Goal: Navigation & Orientation: Find specific page/section

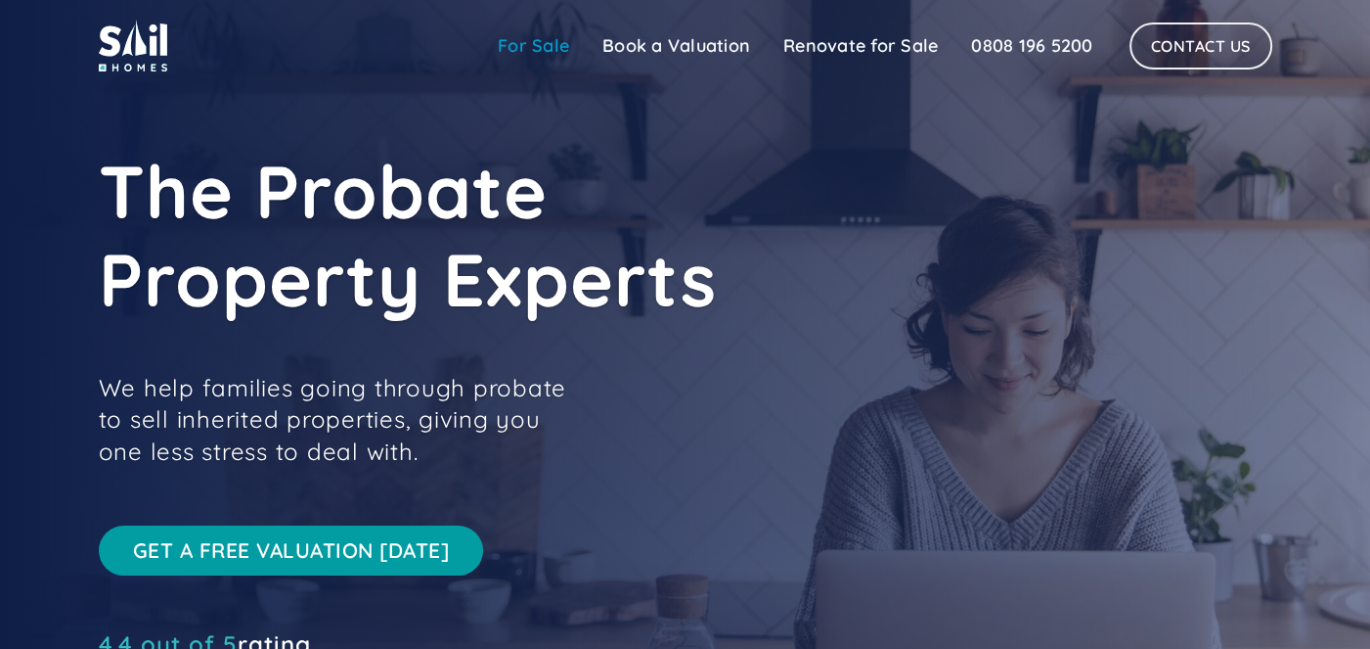
click at [552, 55] on link "For Sale" at bounding box center [533, 45] width 105 height 39
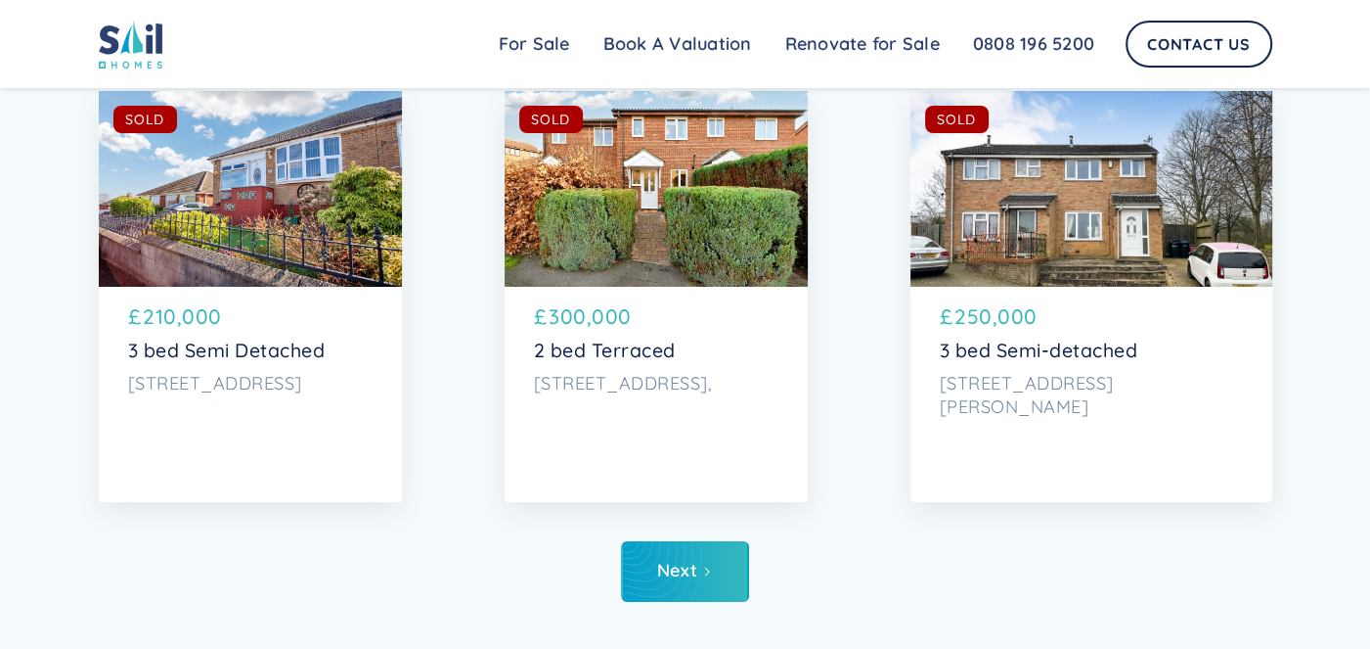
scroll to position [7262, 0]
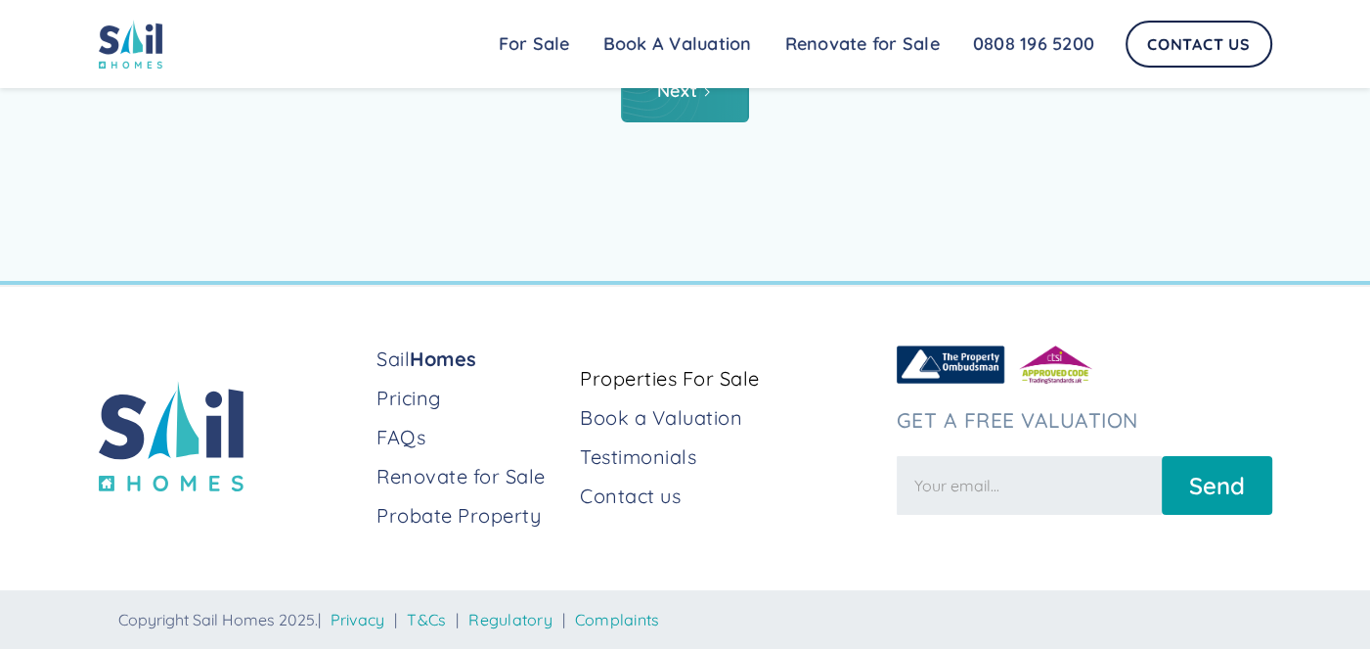
click at [698, 107] on link "Next" at bounding box center [685, 92] width 128 height 61
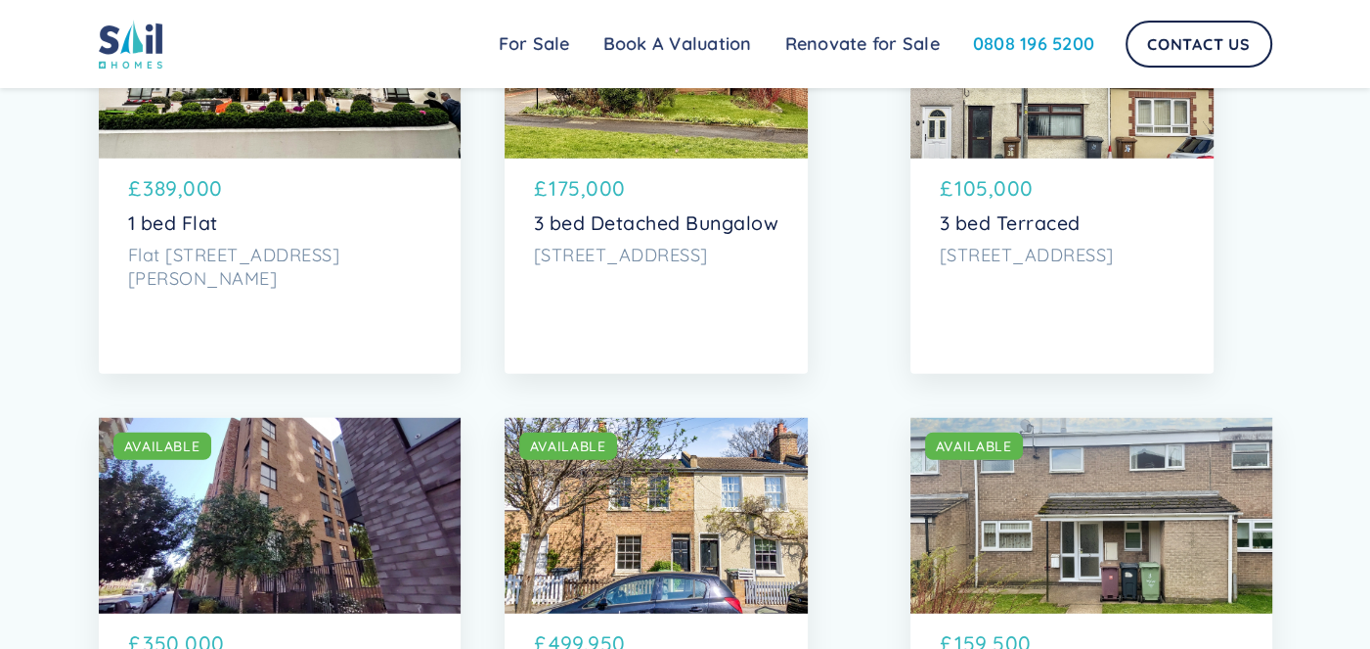
scroll to position [5351, 0]
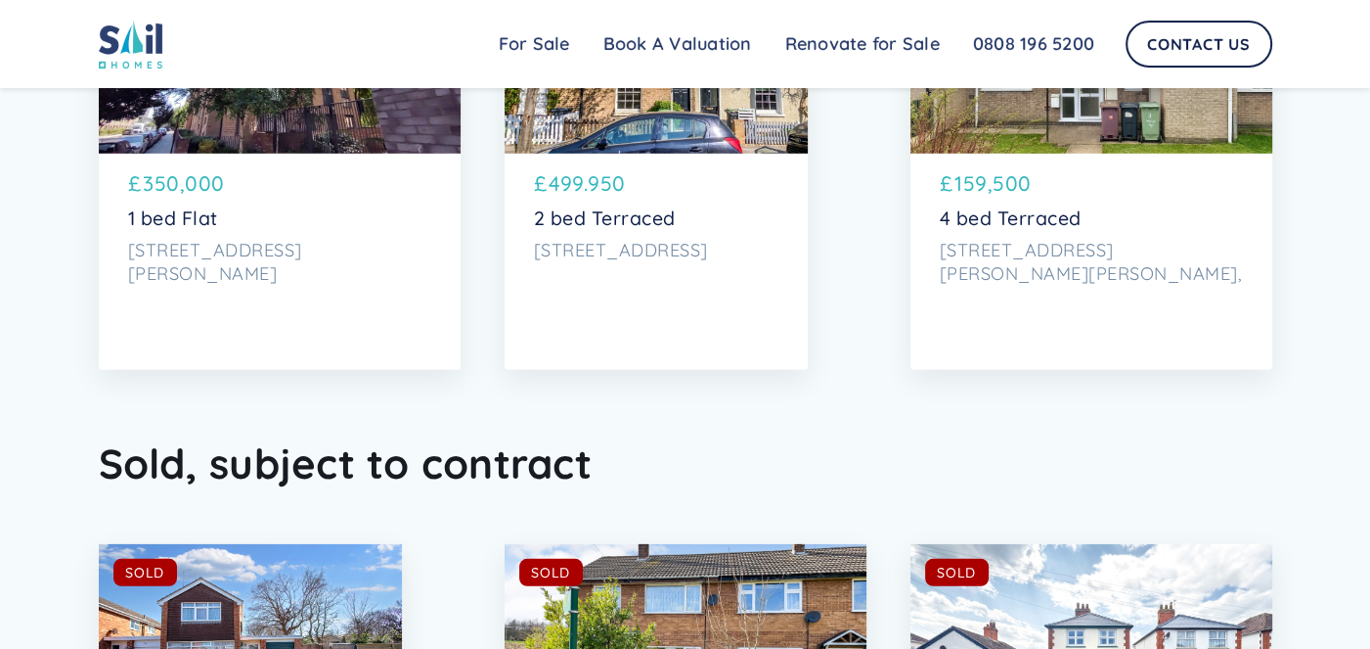
click at [730, 146] on div "SOLD AVAILABLE" at bounding box center [656, 56] width 303 height 196
